Goal: Information Seeking & Learning: Learn about a topic

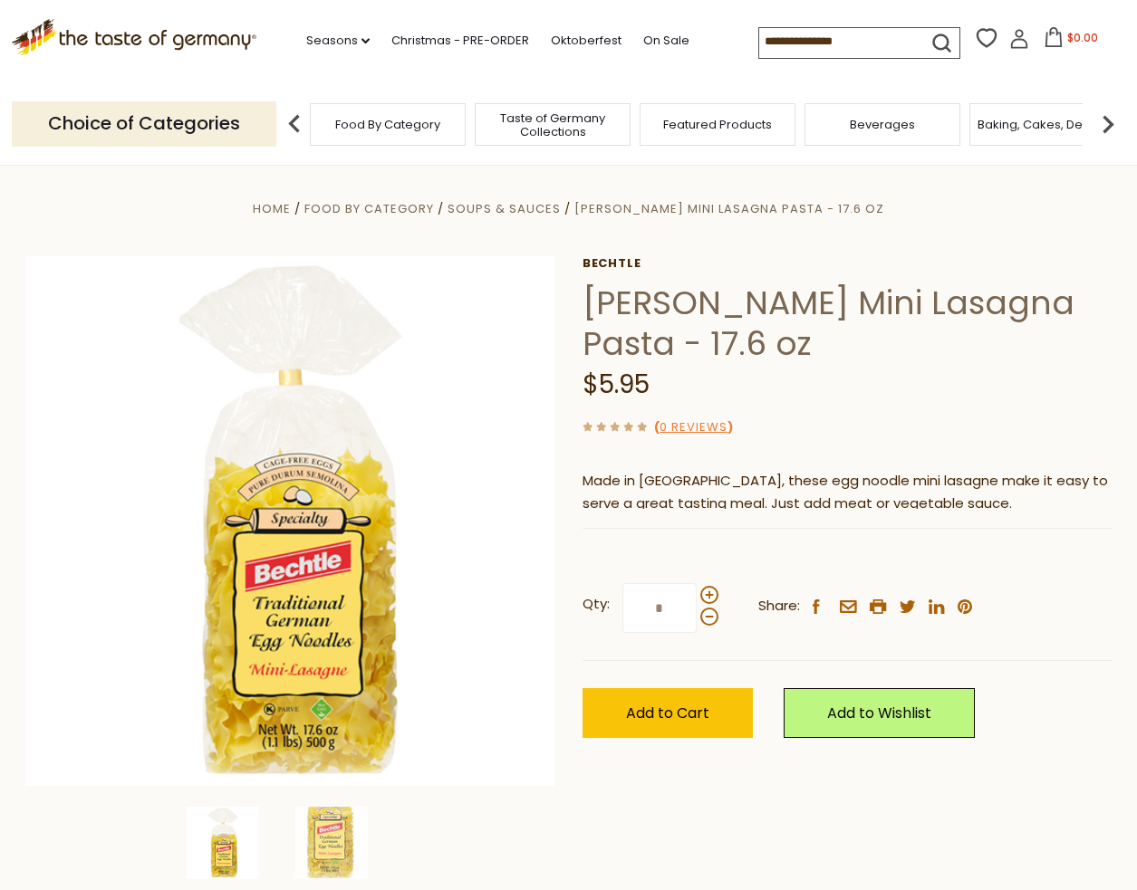
click at [1112, 121] on img at bounding box center [1108, 124] width 36 height 36
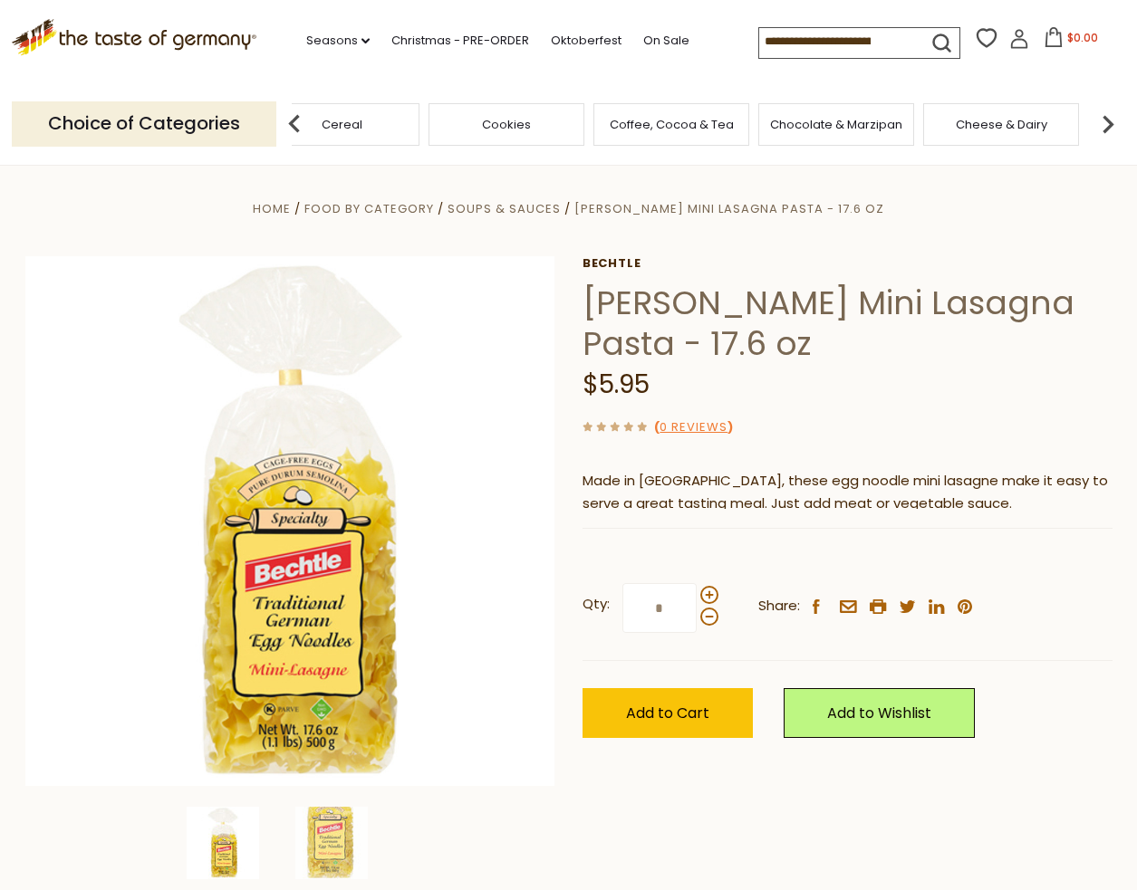
click at [1112, 121] on img at bounding box center [1108, 124] width 36 height 36
click at [881, 129] on span "Pasta and Potato" at bounding box center [864, 125] width 101 height 14
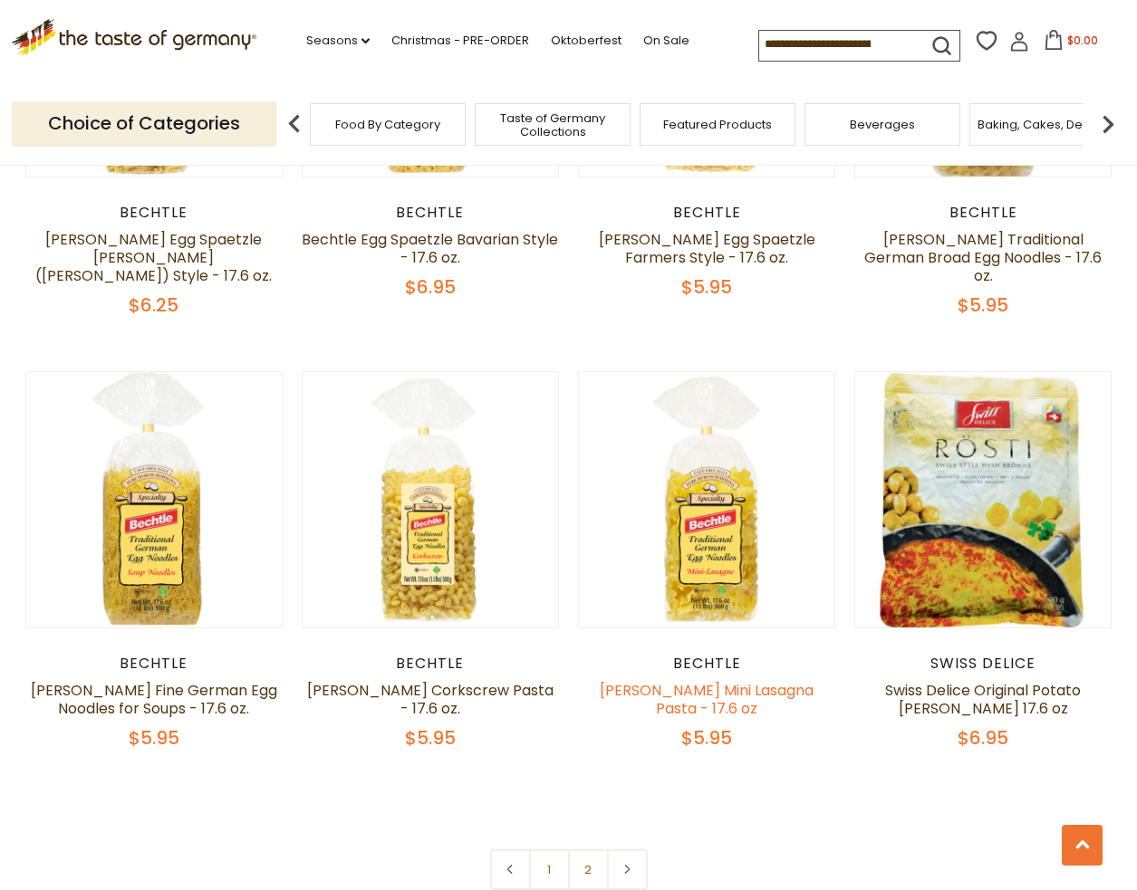
scroll to position [3867, 0]
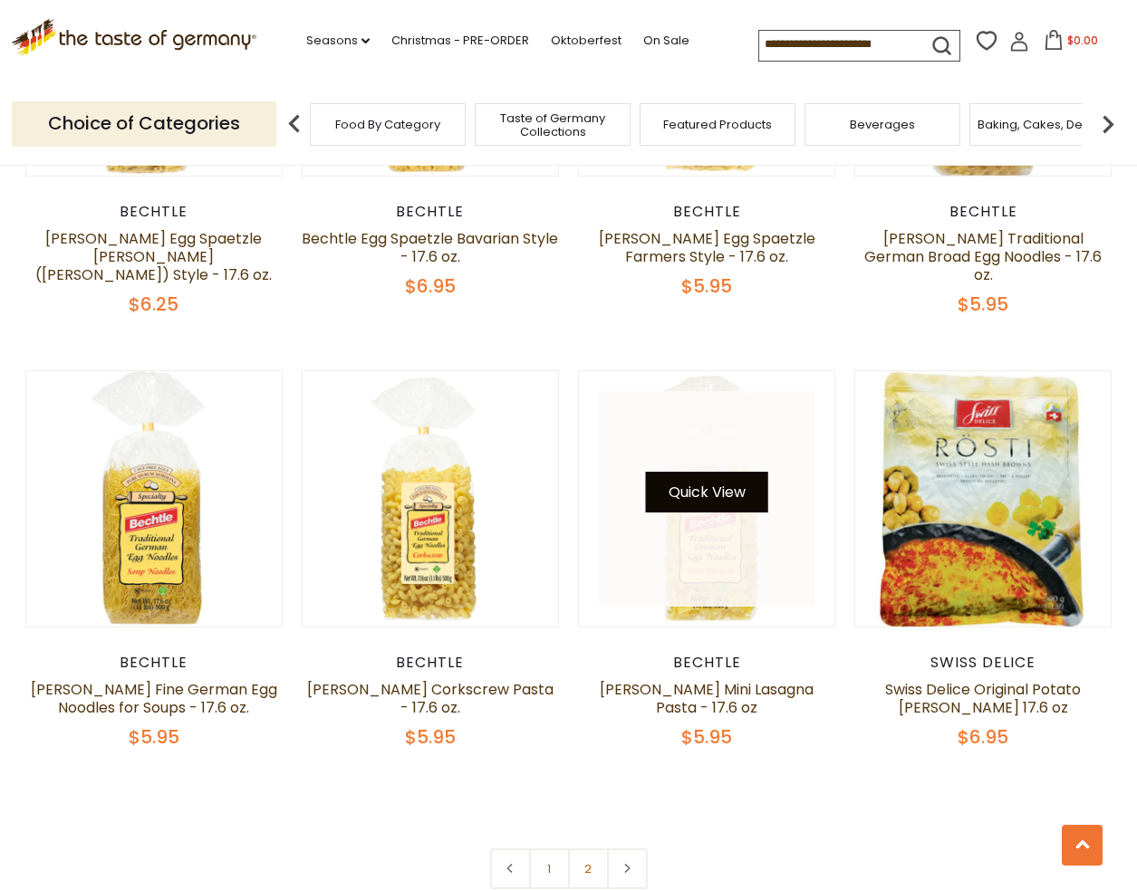
click at [706, 495] on button "Quick View" at bounding box center [707, 492] width 122 height 41
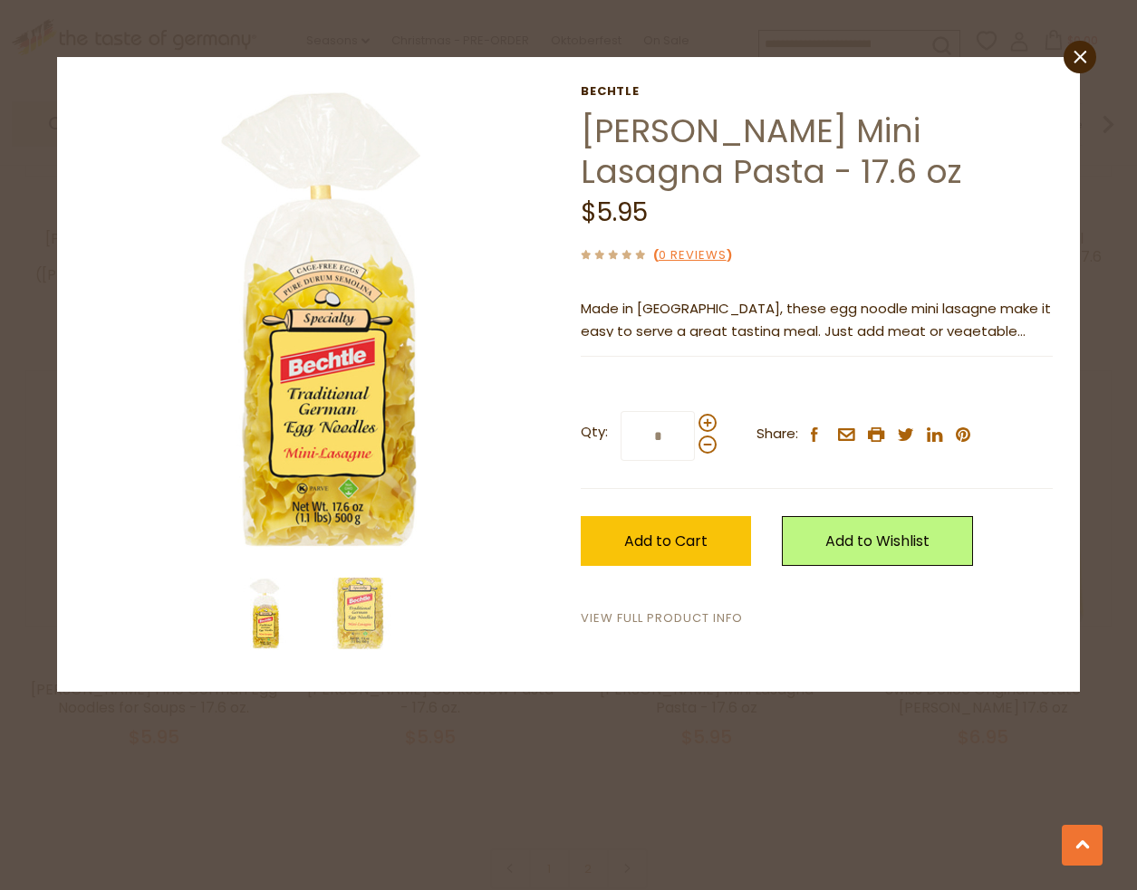
click at [655, 619] on link "View Full Product Info" at bounding box center [662, 619] width 162 height 19
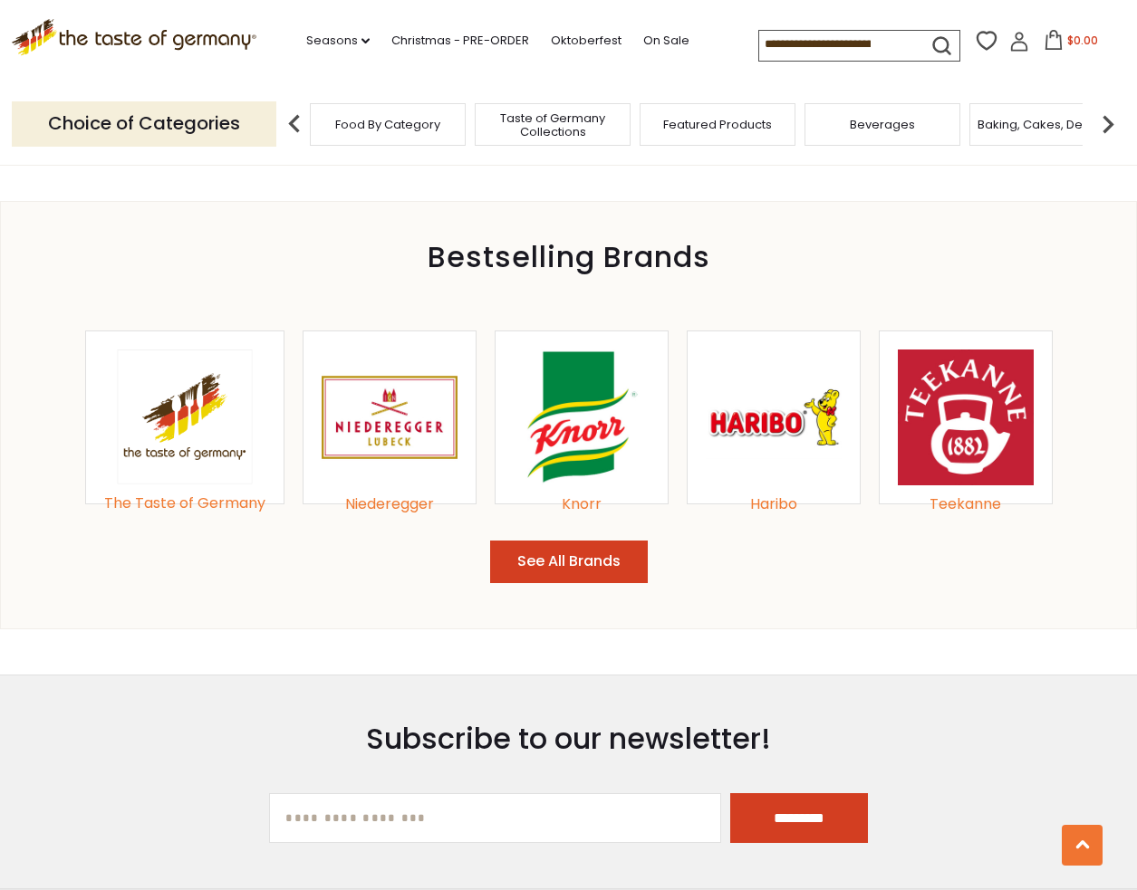
scroll to position [1765, 0]
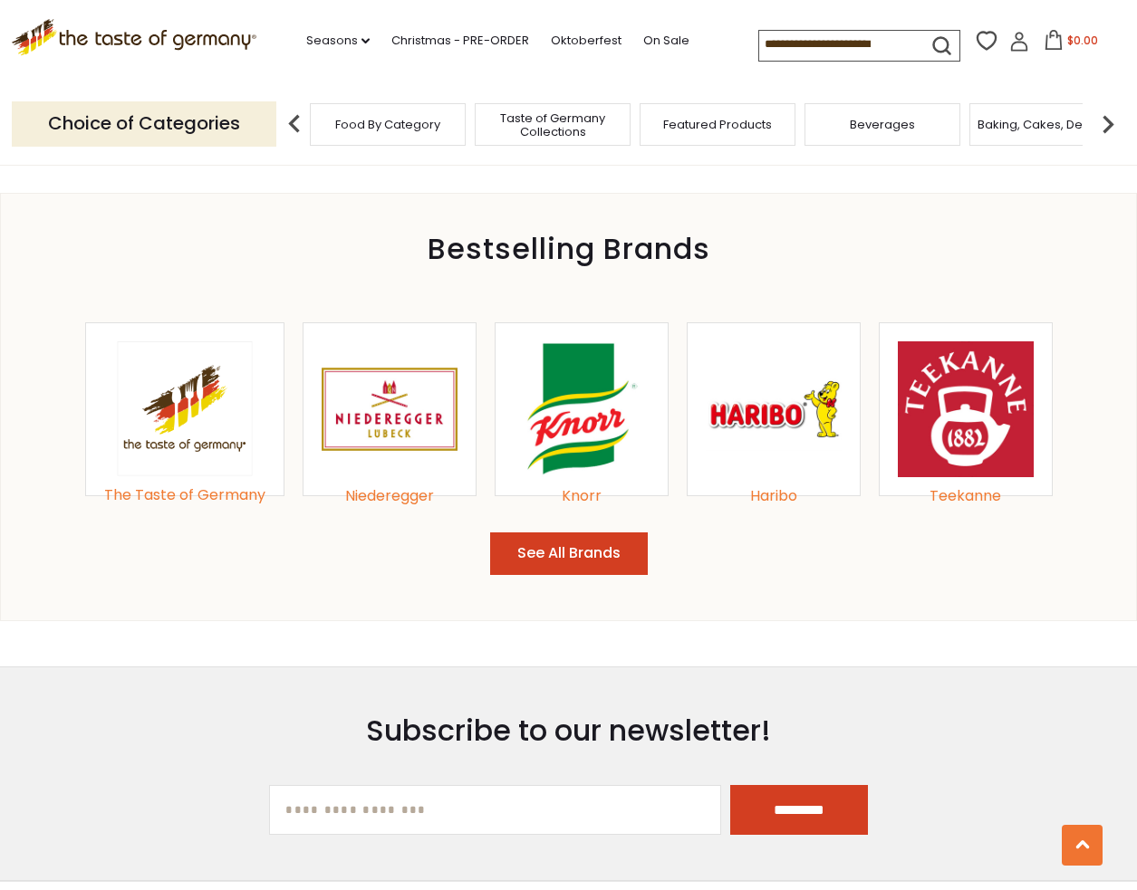
click at [599, 412] on img at bounding box center [582, 409] width 136 height 136
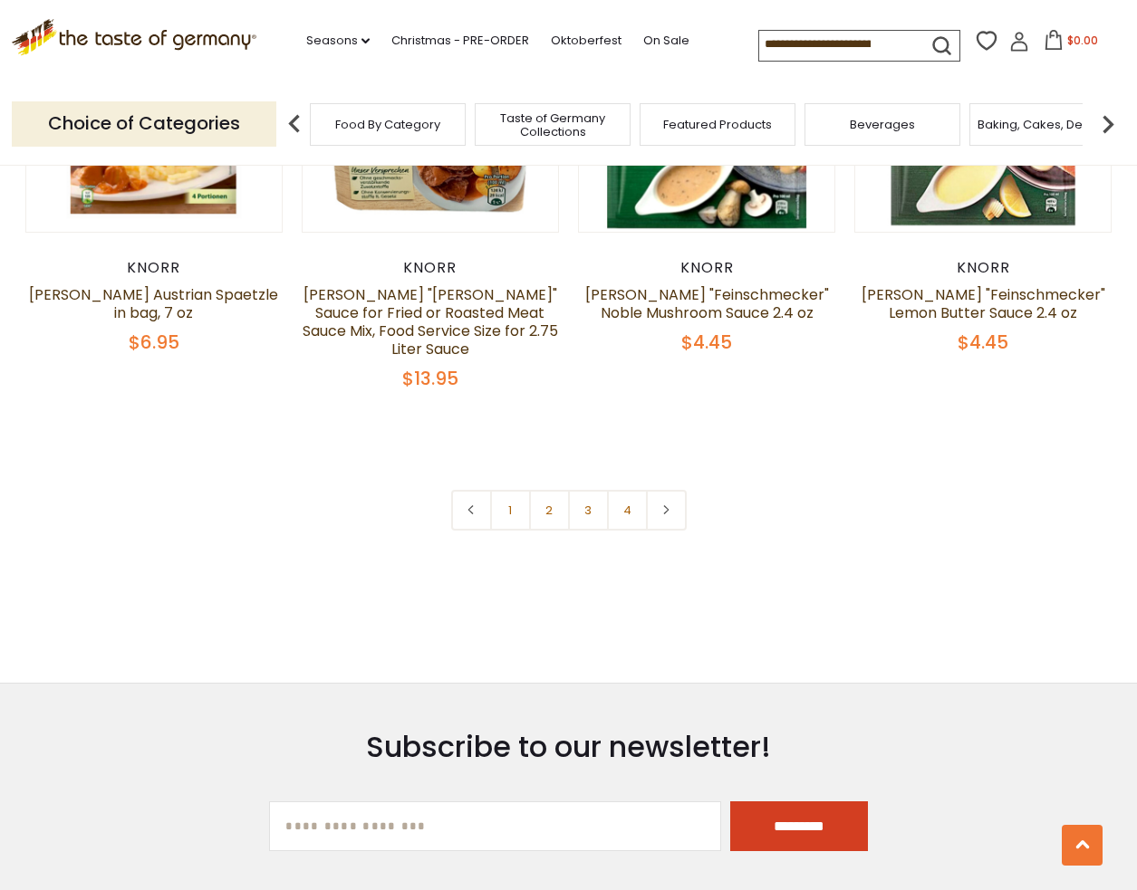
scroll to position [3940, 0]
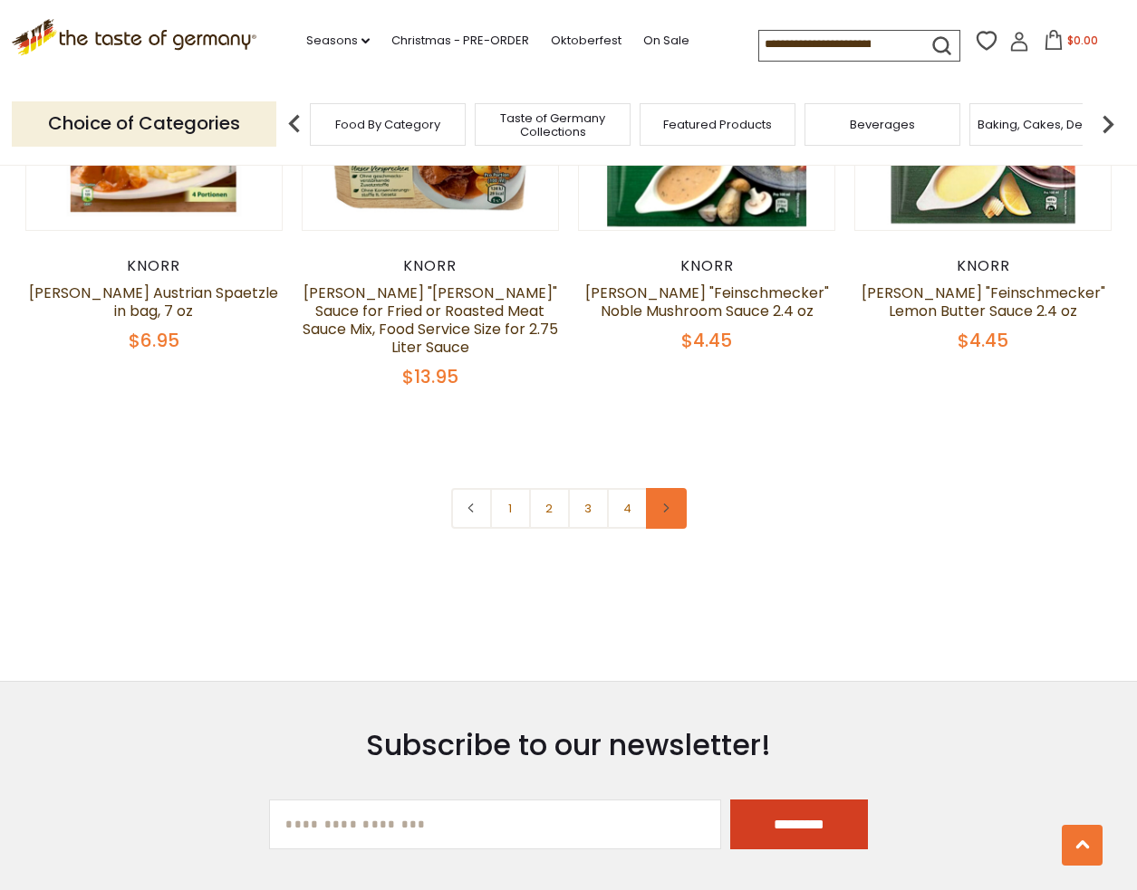
click at [667, 488] on link at bounding box center [666, 508] width 41 height 41
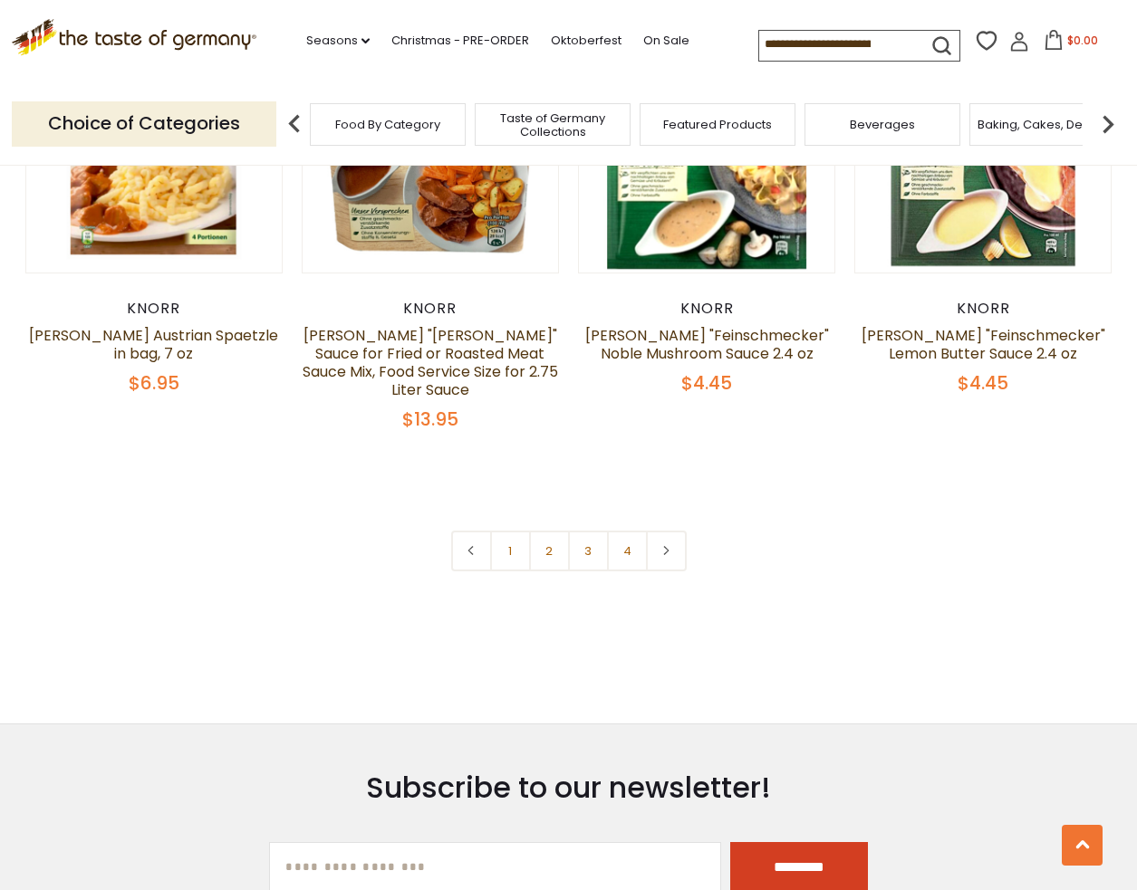
scroll to position [3888, 0]
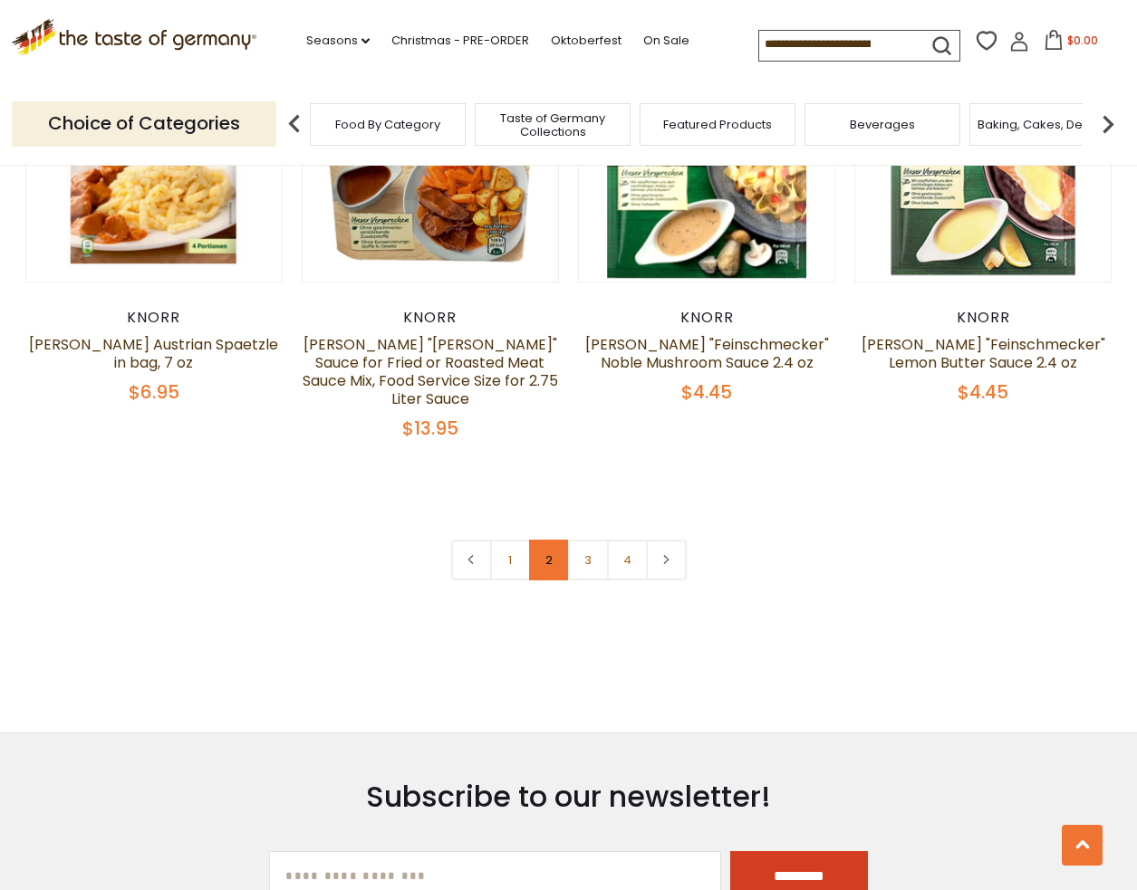
click at [561, 540] on link "2" at bounding box center [549, 560] width 41 height 41
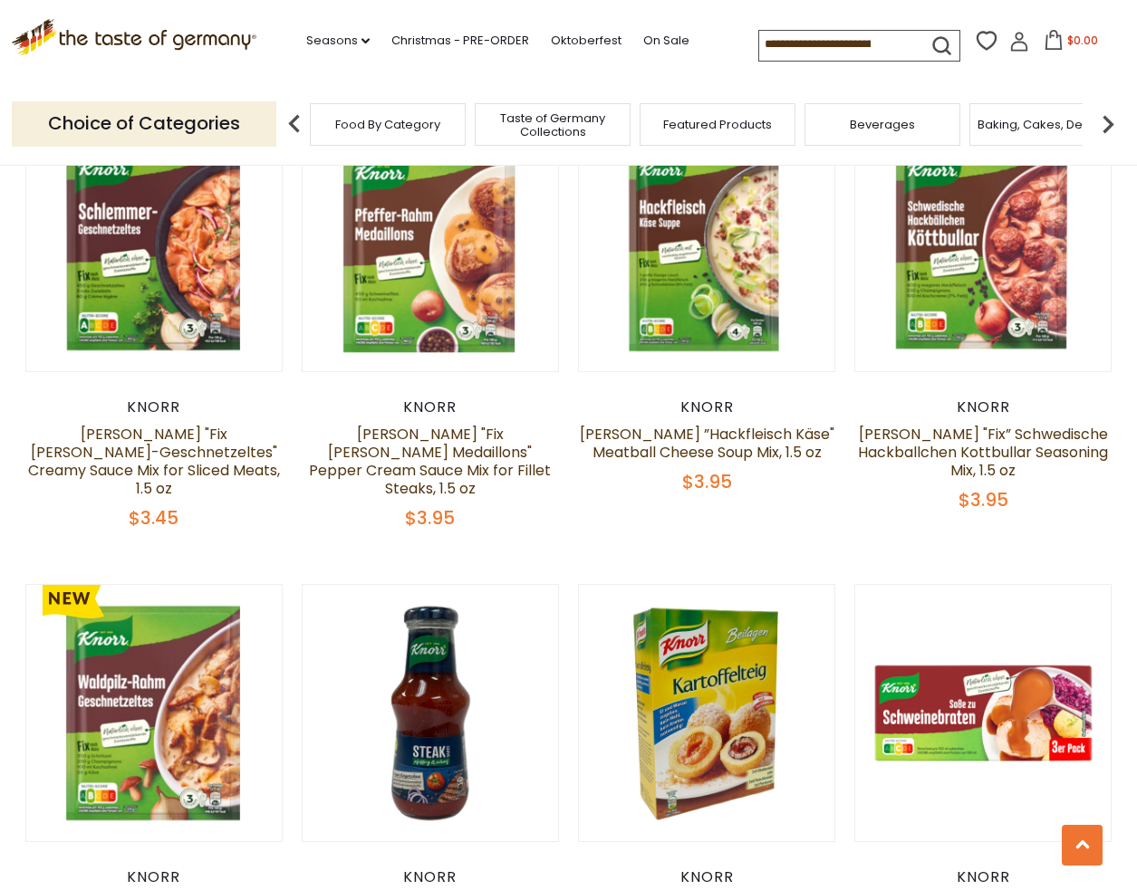
scroll to position [2860, 0]
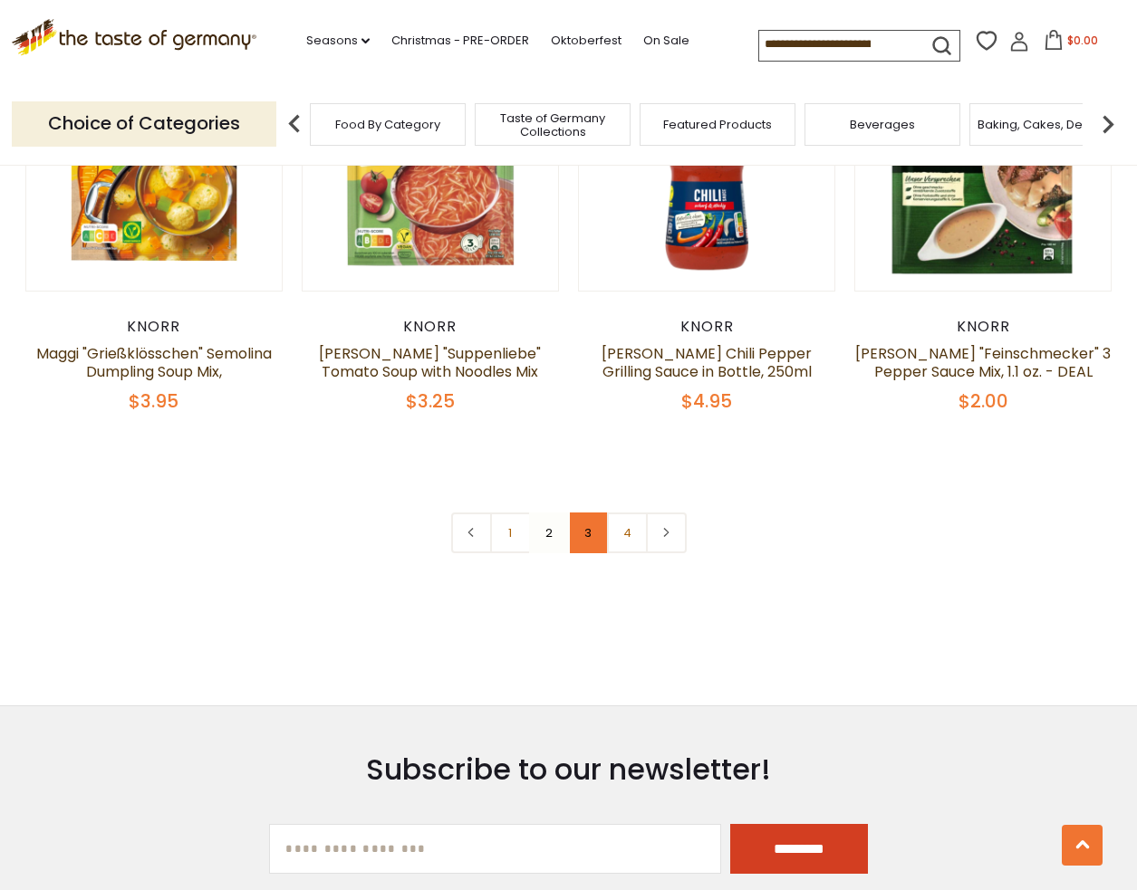
click at [589, 513] on link "3" at bounding box center [588, 533] width 41 height 41
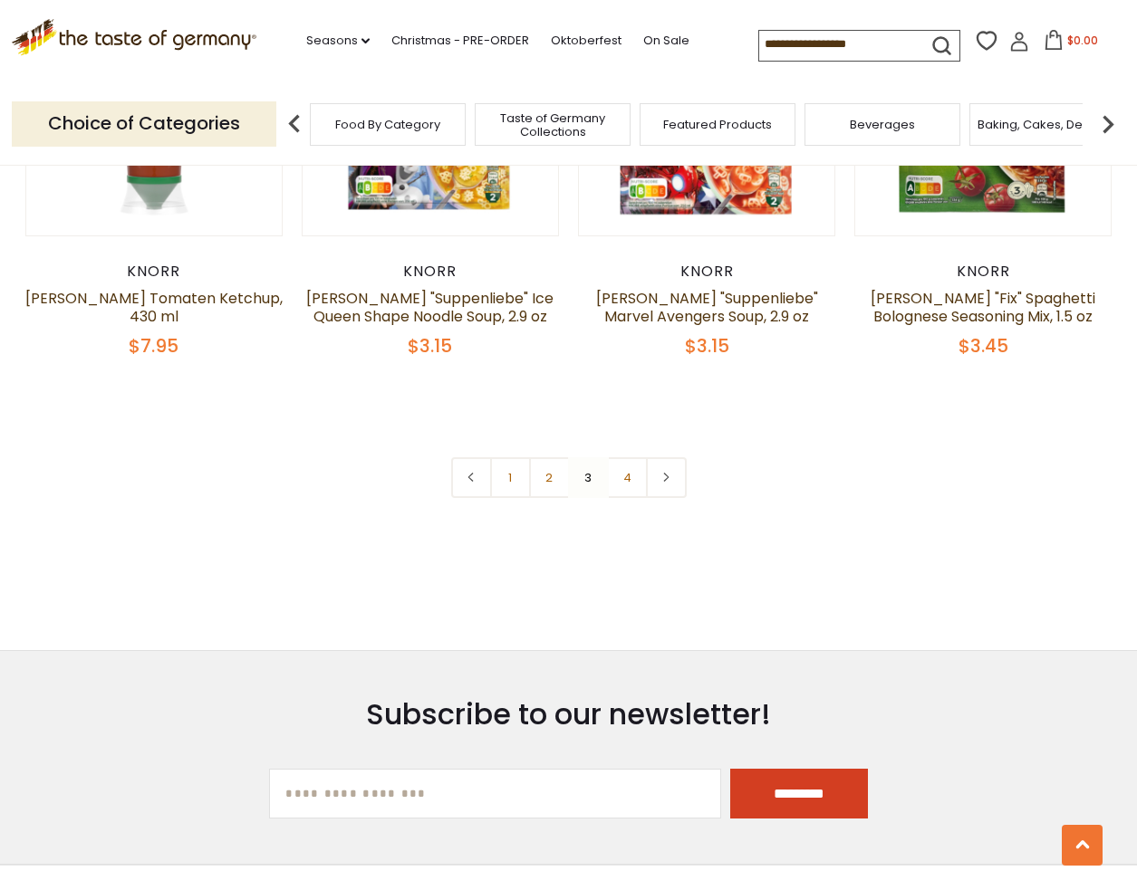
scroll to position [3958, 0]
click at [632, 456] on link "4" at bounding box center [627, 476] width 41 height 41
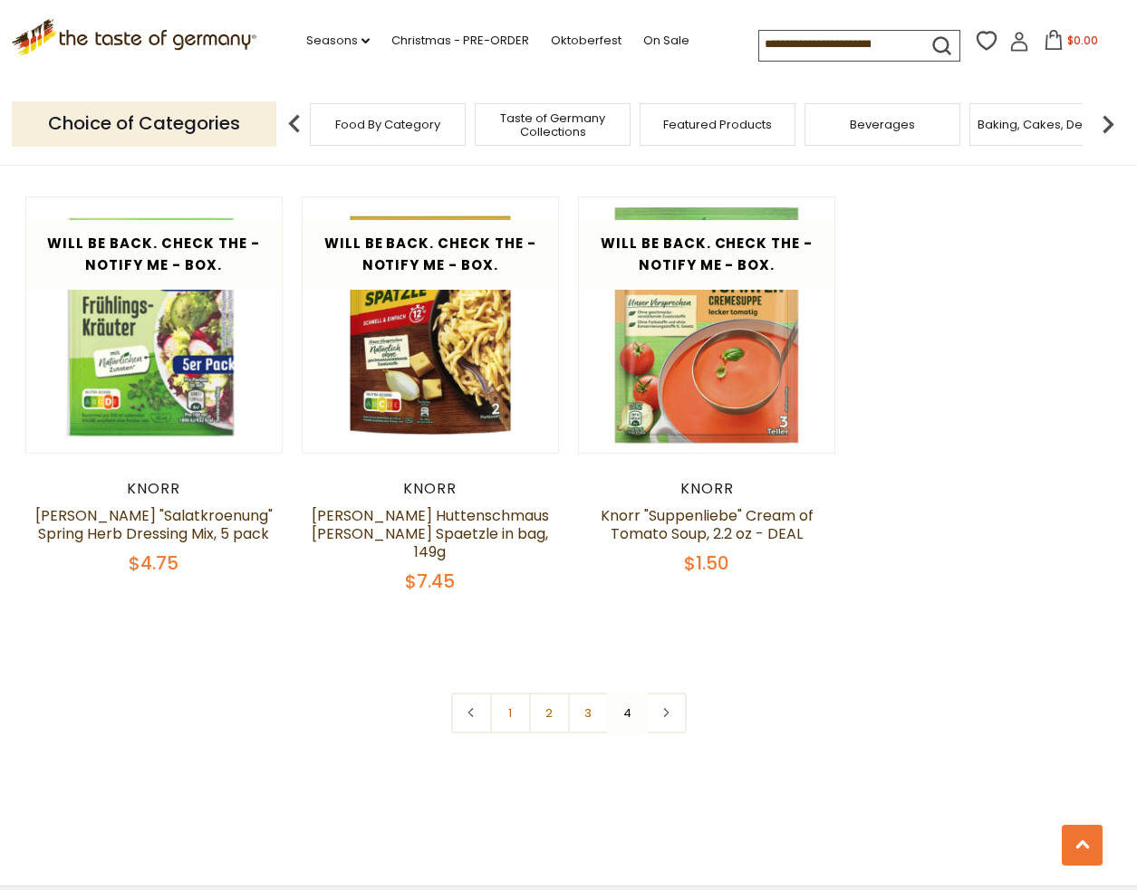
scroll to position [1007, 0]
click at [669, 707] on icon at bounding box center [665, 711] width 11 height 9
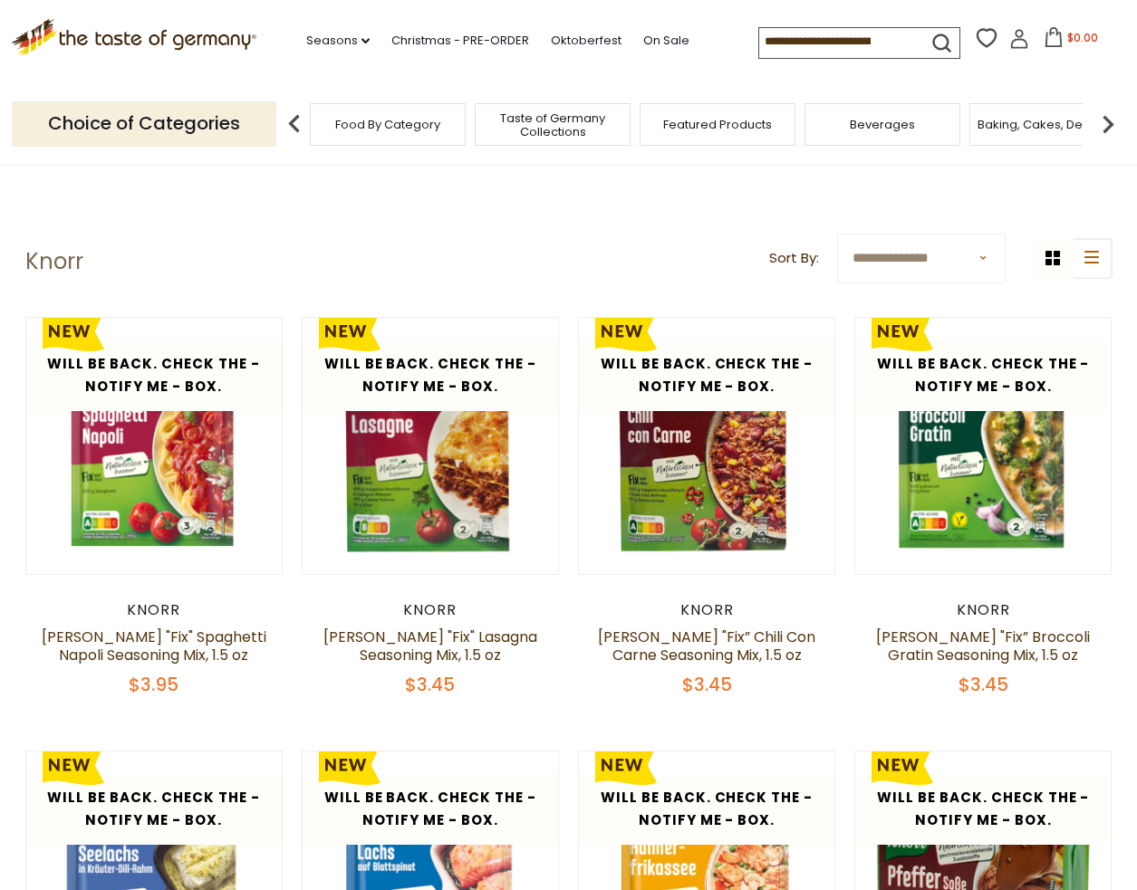
scroll to position [0, 0]
click at [759, 40] on input at bounding box center [835, 40] width 153 height 25
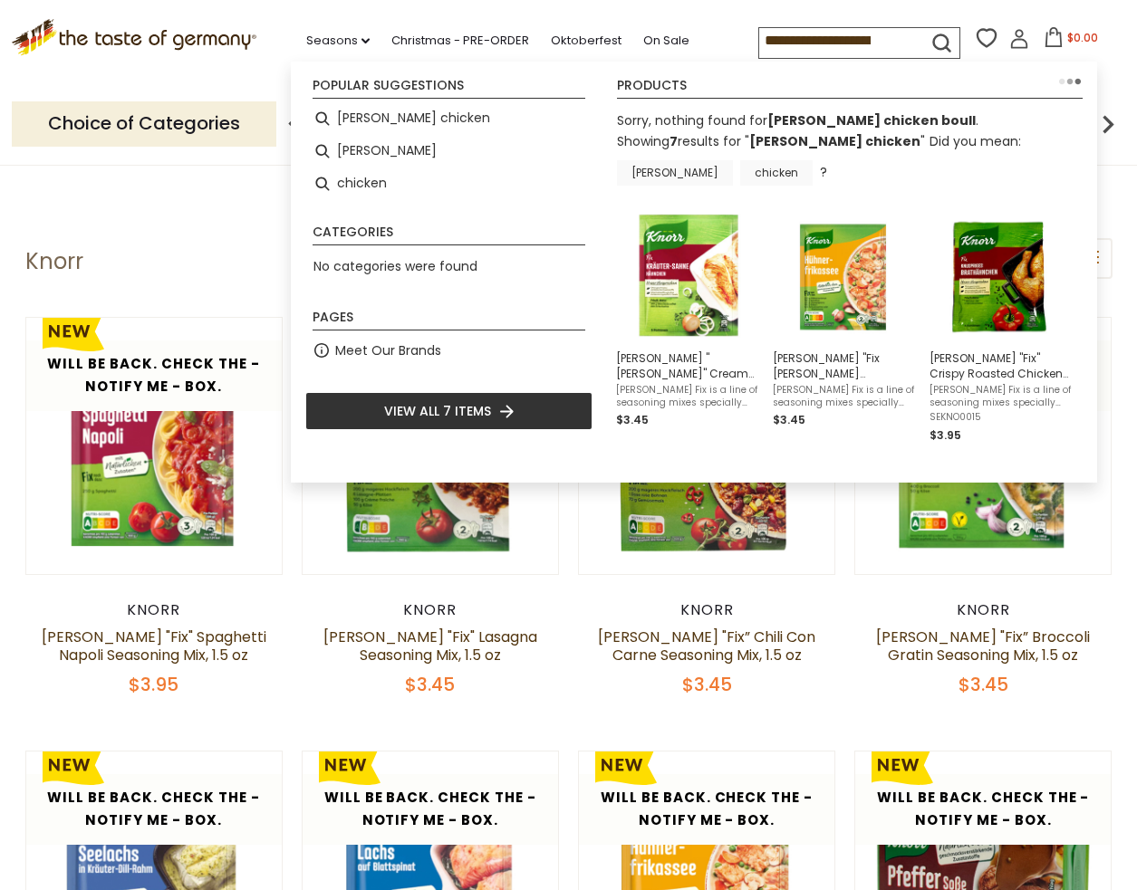
type input "**********"
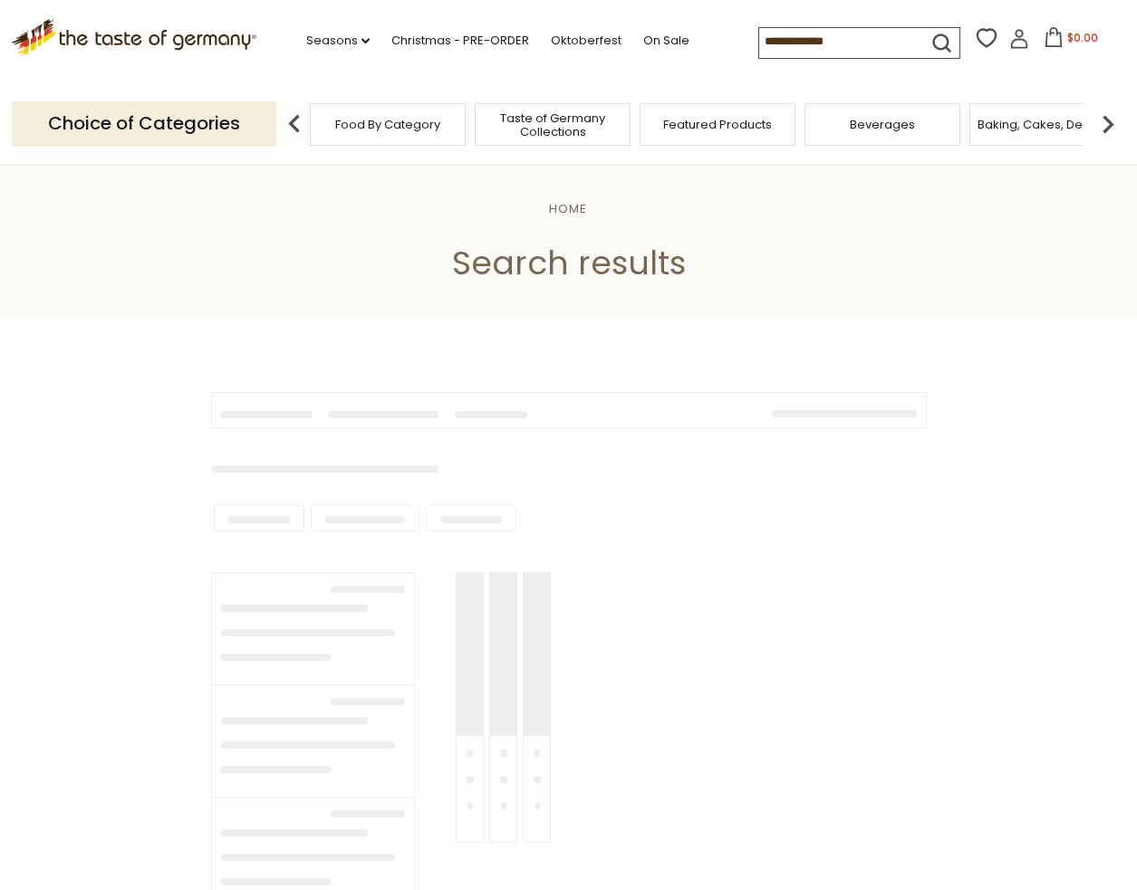
type input "**********"
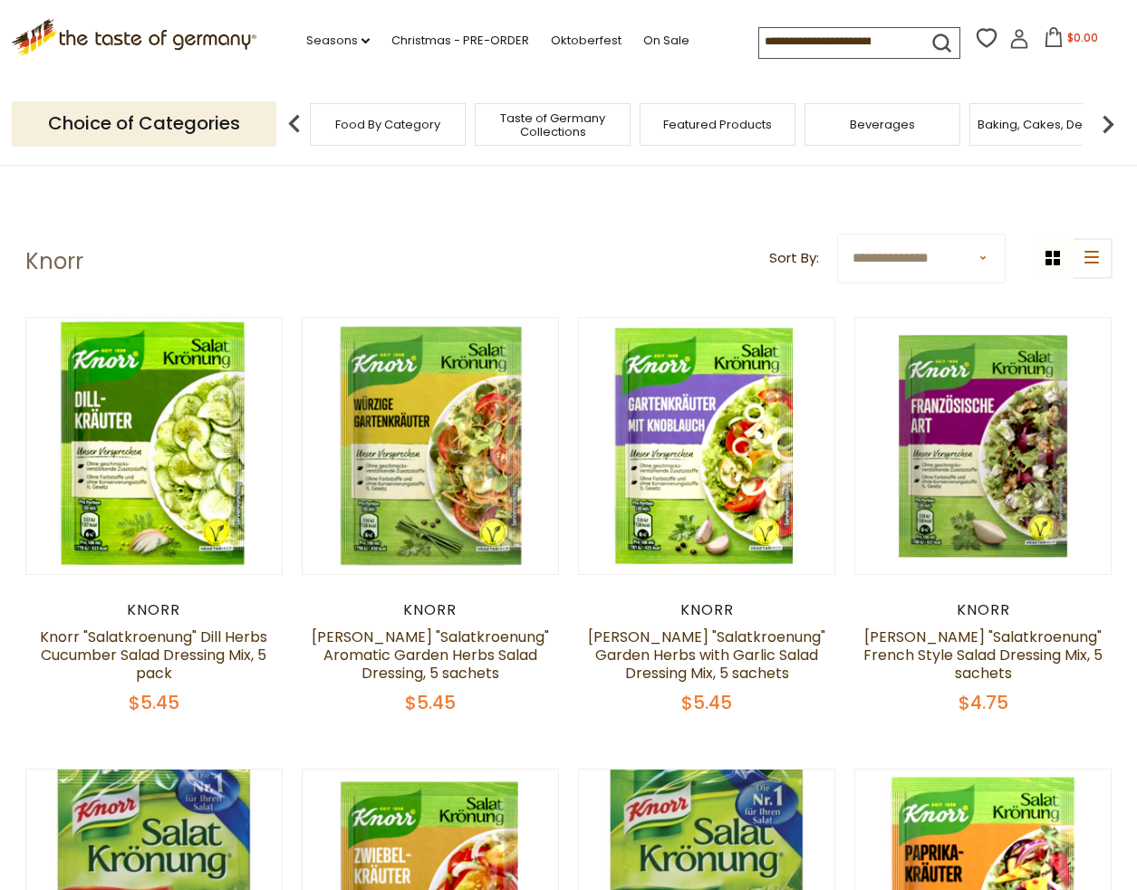
scroll to position [3940, 0]
